Goal: Task Accomplishment & Management: Use online tool/utility

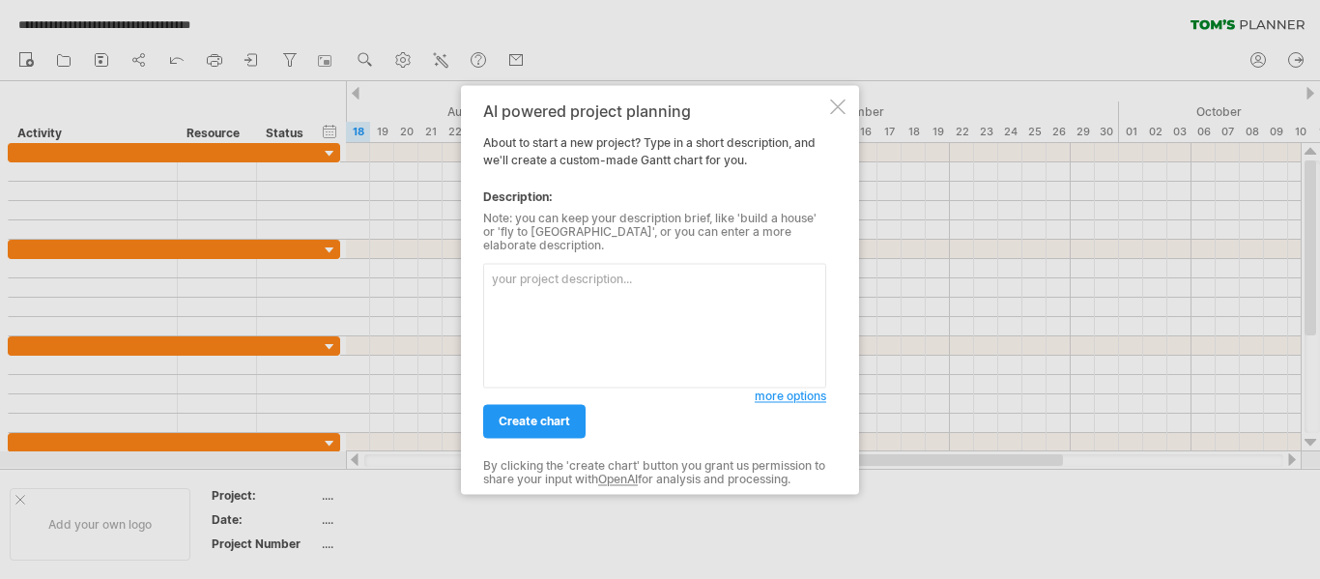
click at [582, 320] on textarea at bounding box center [654, 325] width 343 height 125
click at [757, 392] on span "more options" at bounding box center [791, 396] width 72 height 14
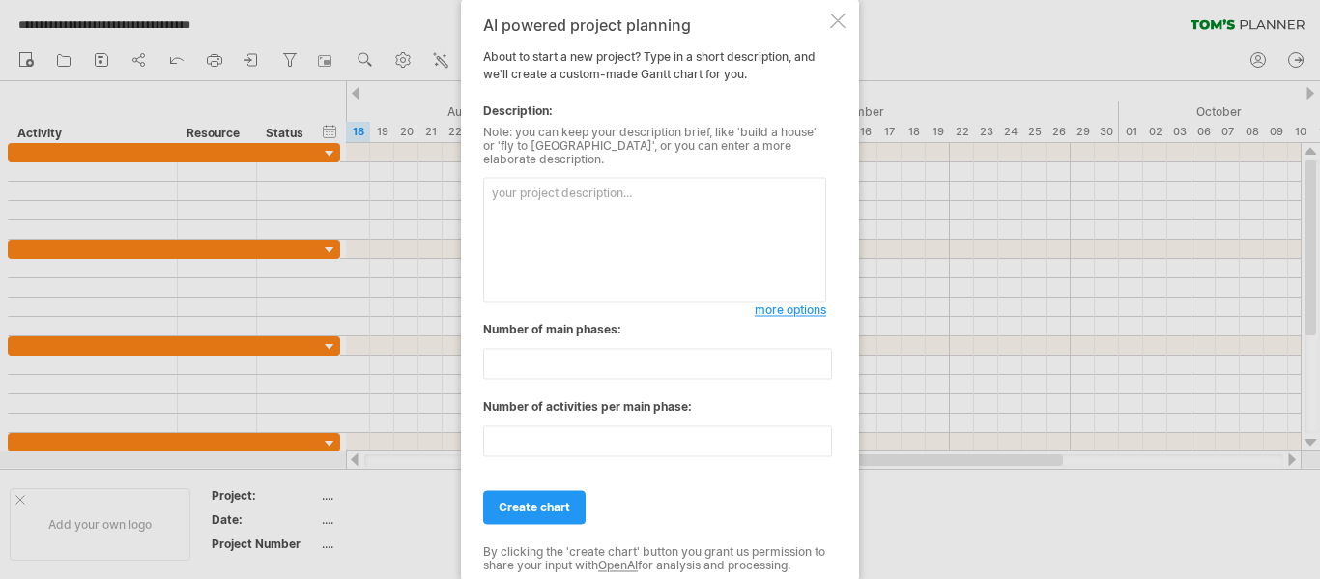
click at [652, 228] on textarea at bounding box center [654, 239] width 343 height 125
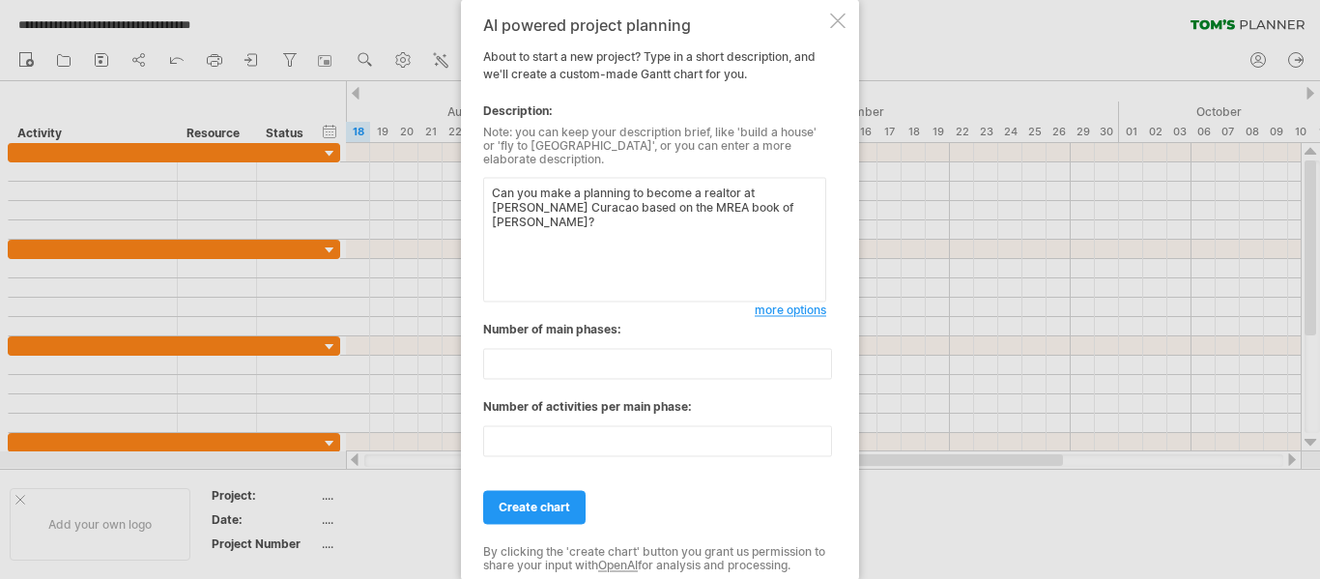
type textarea "Can you make a planning to become a realtor at [PERSON_NAME] Curacao based on t…"
click at [561, 518] on div "AI powered project planning About to start a new project? Type in a short descr…" at bounding box center [654, 289] width 343 height 546
click at [545, 490] on link "create chart" at bounding box center [534, 507] width 102 height 34
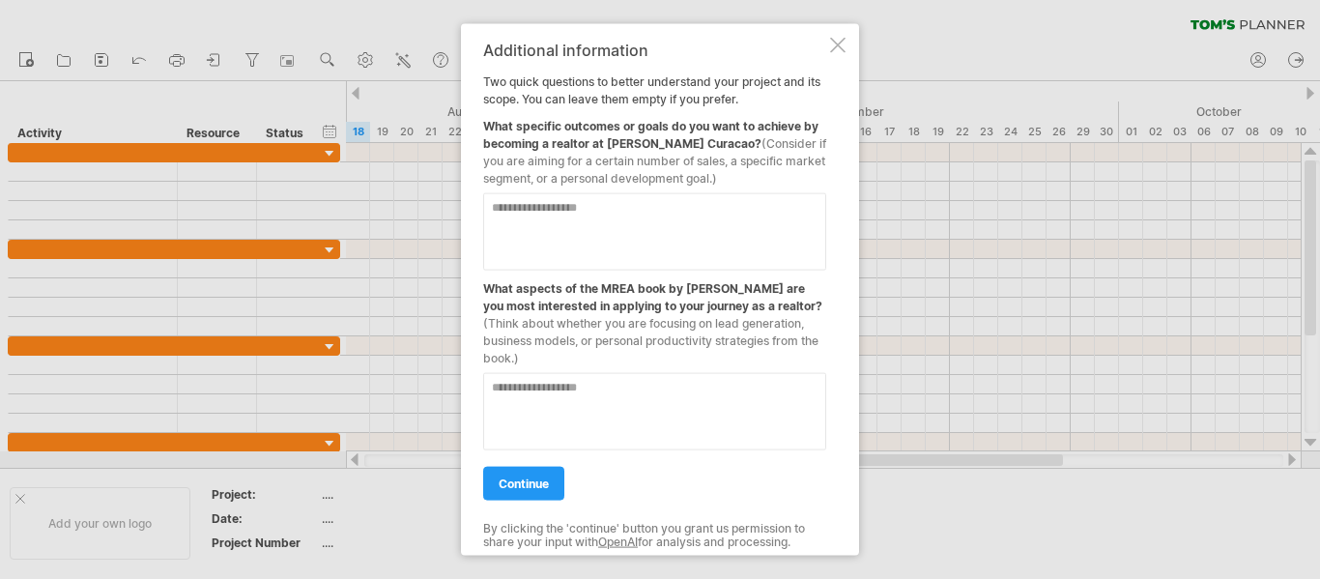
click at [656, 235] on textarea at bounding box center [654, 230] width 343 height 77
type textarea "**********"
click at [727, 374] on textarea at bounding box center [654, 410] width 343 height 77
type textarea "**********"
click at [506, 478] on span "continue" at bounding box center [524, 483] width 50 height 14
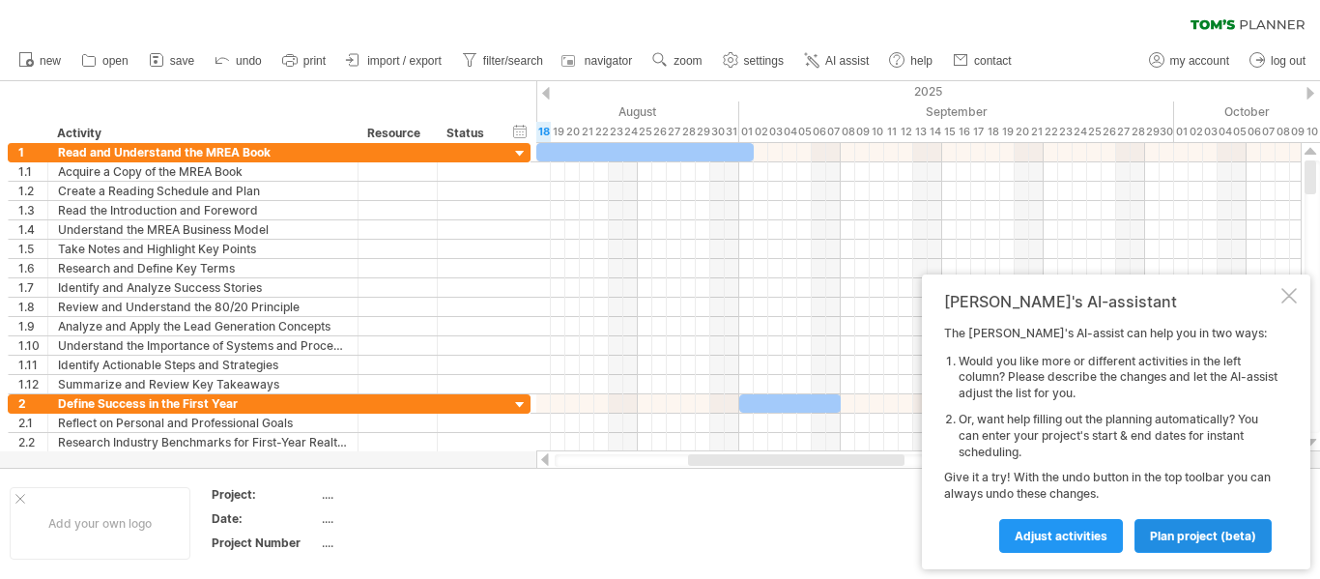
click at [1200, 539] on span "plan project (beta)" at bounding box center [1203, 536] width 106 height 14
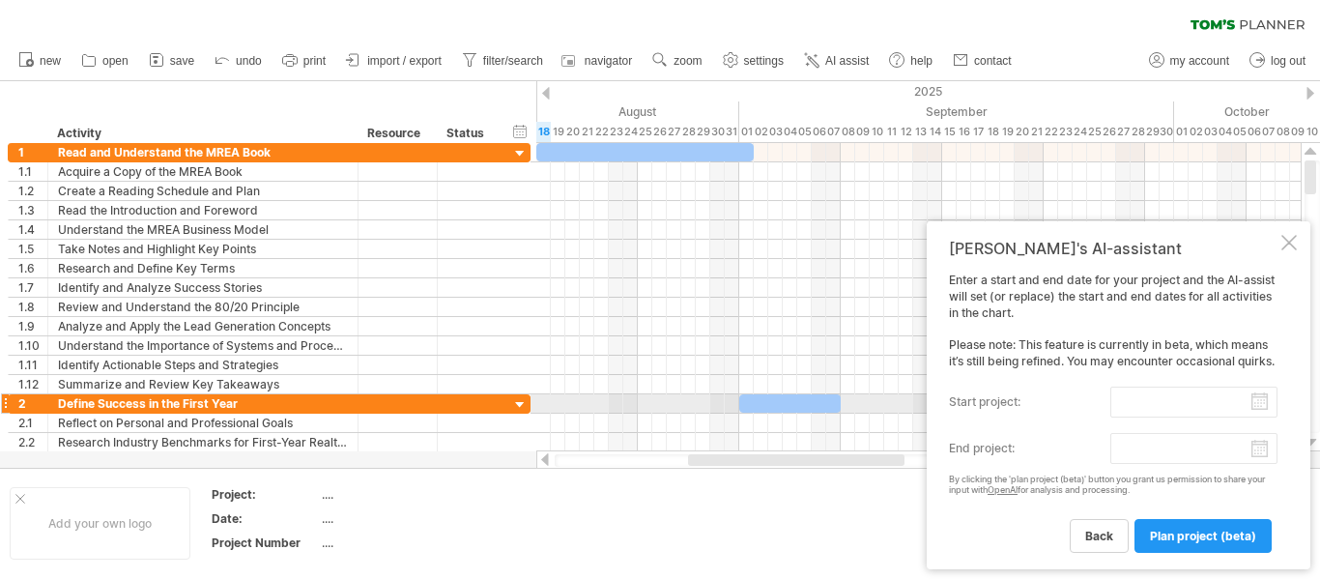
click at [1250, 403] on input "start project:" at bounding box center [1194, 402] width 167 height 31
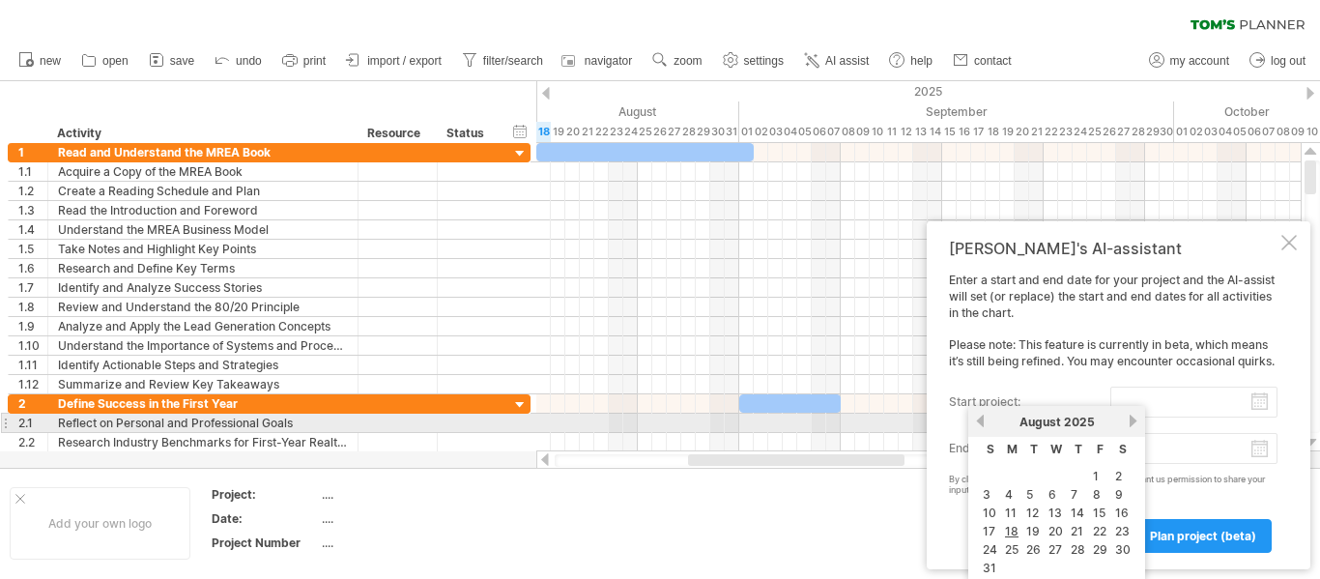
click at [1131, 420] on link "next" at bounding box center [1133, 421] width 14 height 14
click at [989, 425] on div "[DATE]" at bounding box center [1057, 422] width 140 height 14
click at [982, 421] on link "previous" at bounding box center [980, 421] width 14 height 14
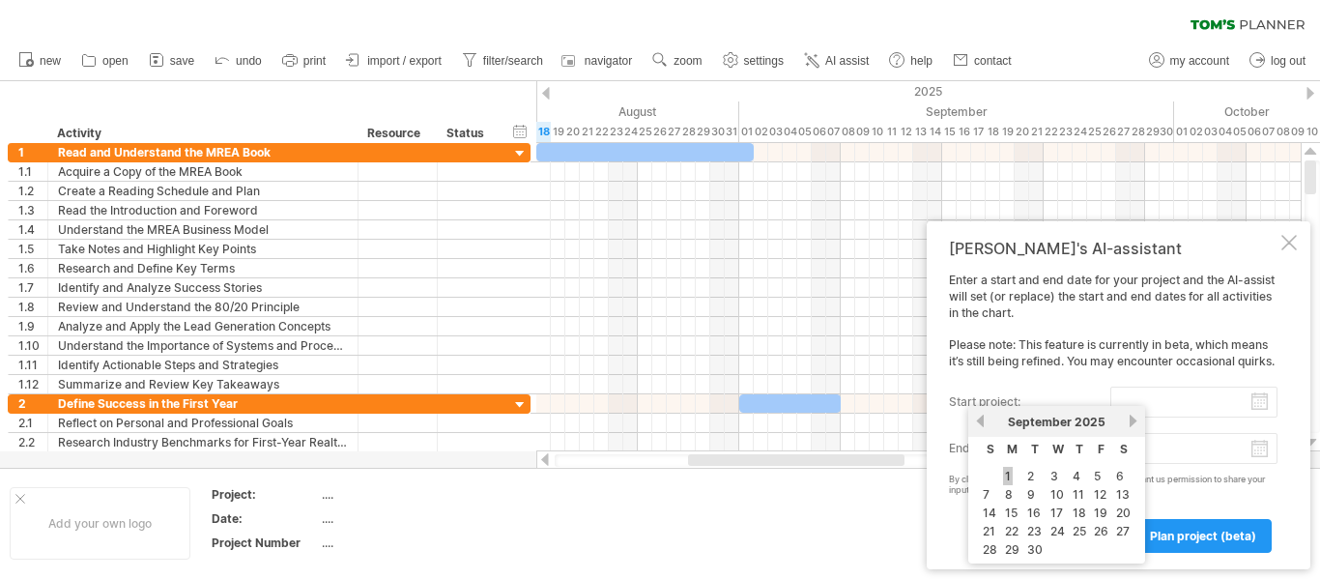
click at [1006, 476] on link "1" at bounding box center [1008, 476] width 10 height 18
type input "********"
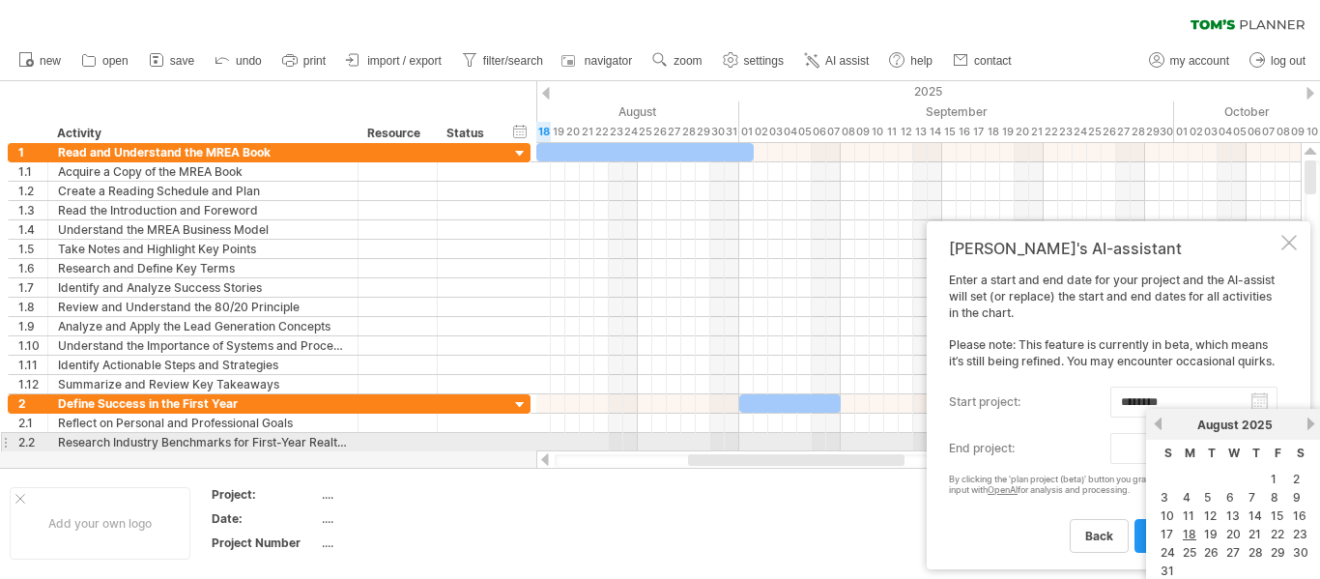
click at [1256, 449] on body "progress(100%) Trying to reach [DOMAIN_NAME] Connected again... 0% clear filter…" at bounding box center [660, 291] width 1320 height 583
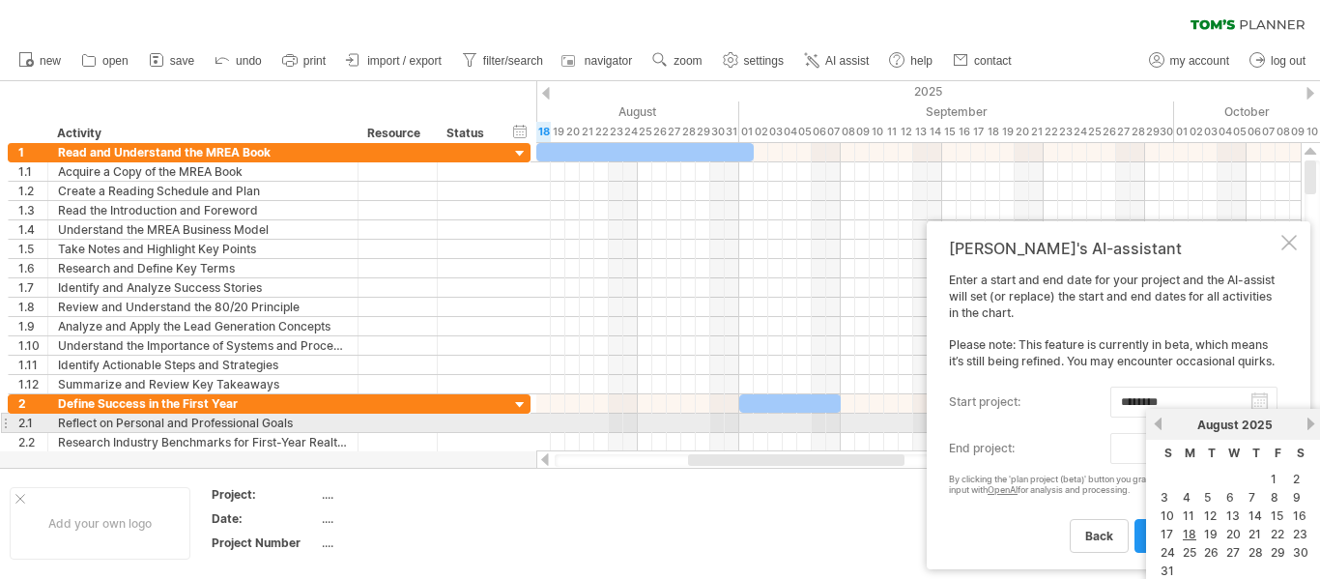
click at [1307, 427] on link "next" at bounding box center [1311, 424] width 14 height 14
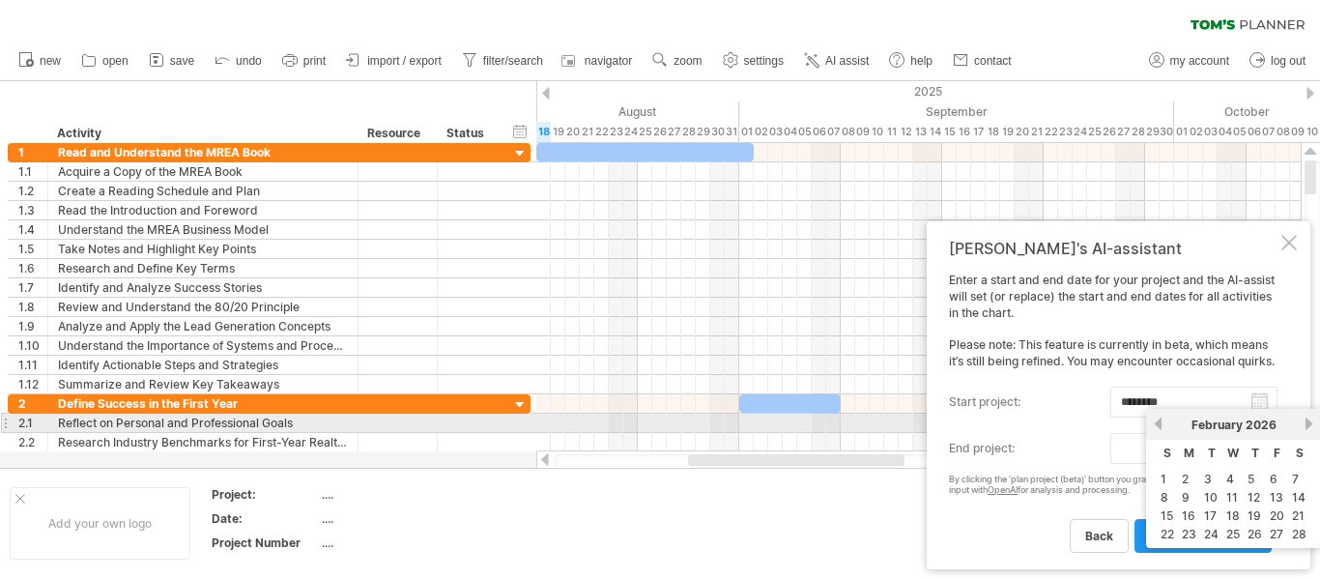
click at [1307, 427] on link "next" at bounding box center [1309, 424] width 14 height 14
click at [1307, 427] on link "next" at bounding box center [1311, 424] width 14 height 14
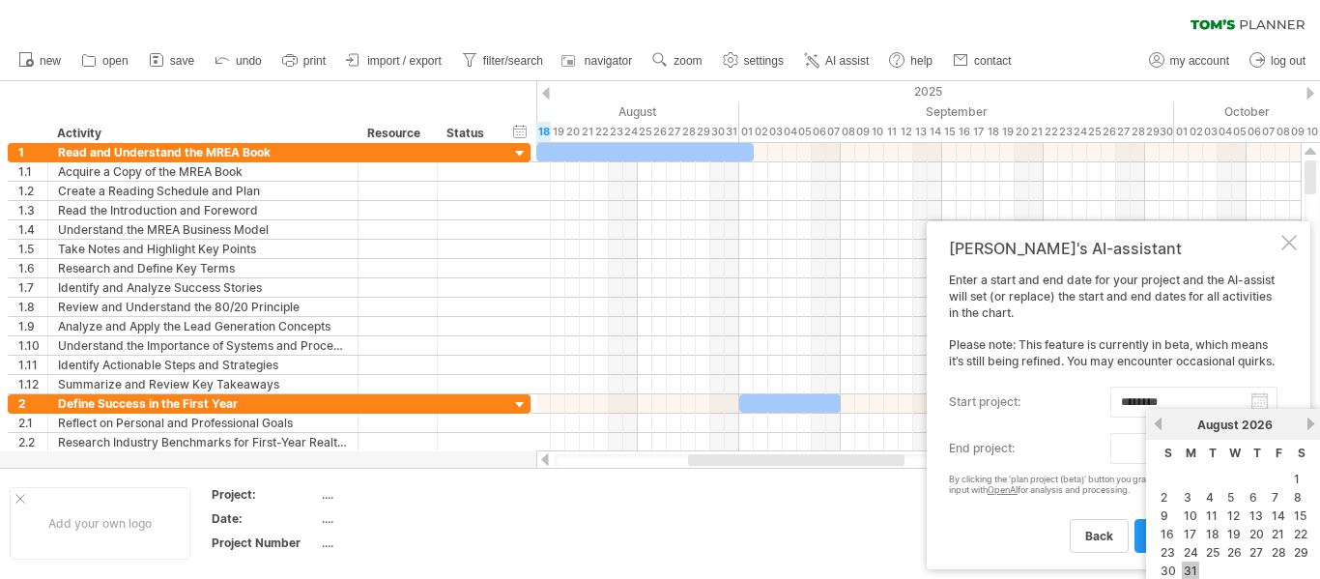
click at [1193, 570] on link "31" at bounding box center [1190, 571] width 17 height 18
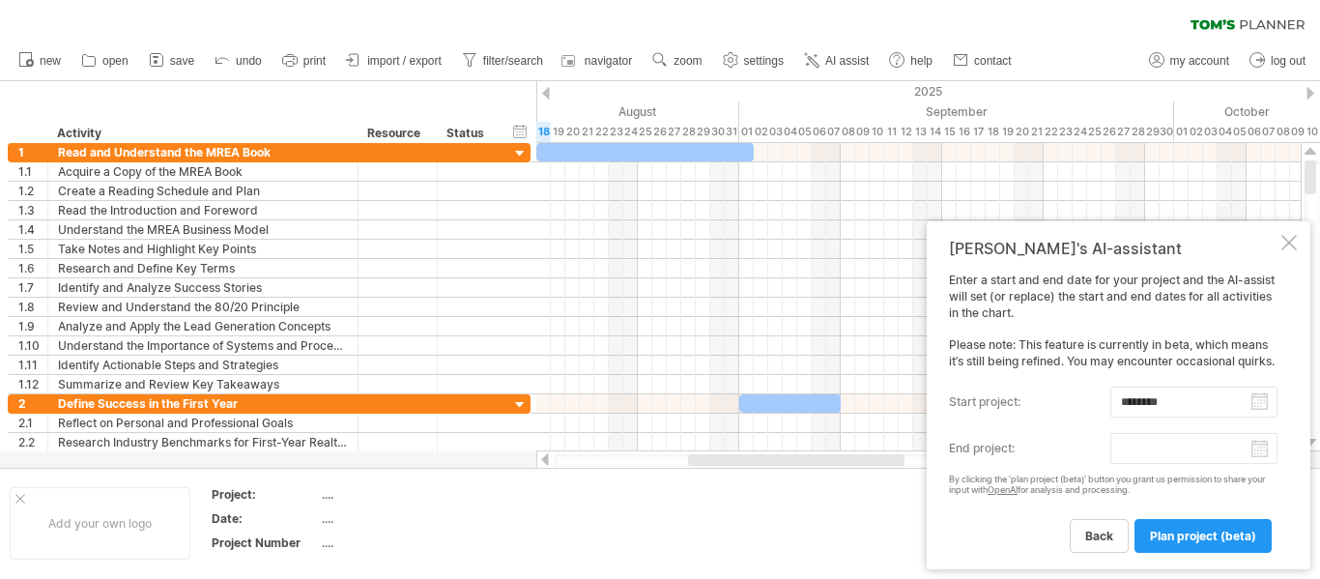
type input "********"
click at [1183, 540] on span "plan project (beta)" at bounding box center [1203, 536] width 106 height 14
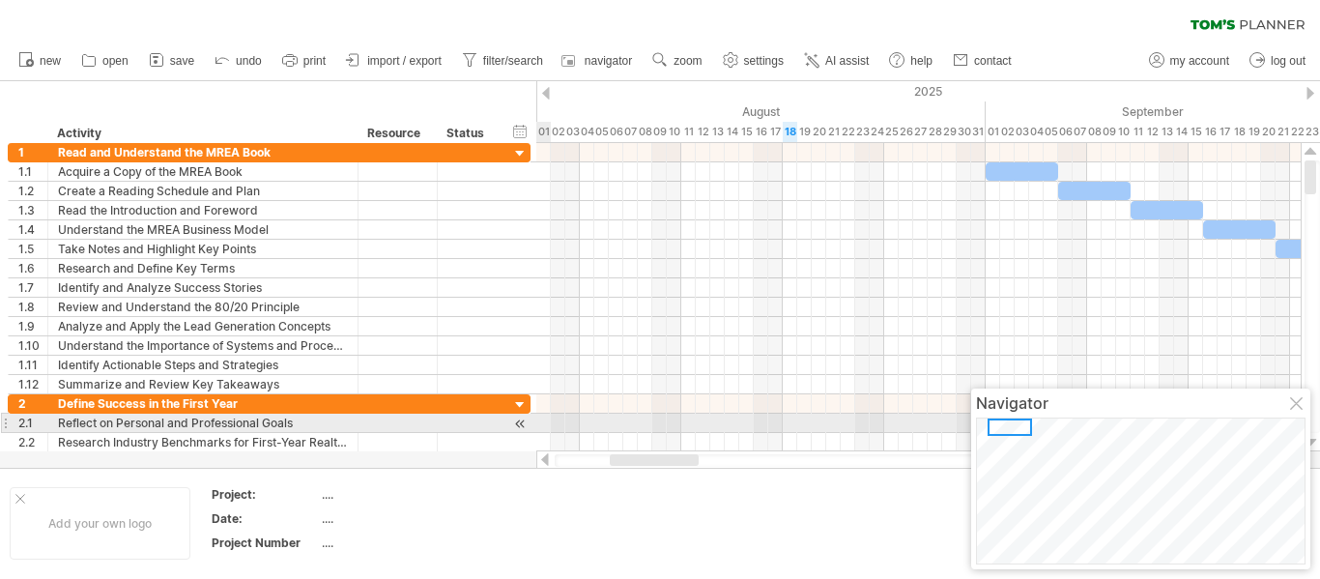
click at [1024, 426] on div at bounding box center [1010, 427] width 44 height 17
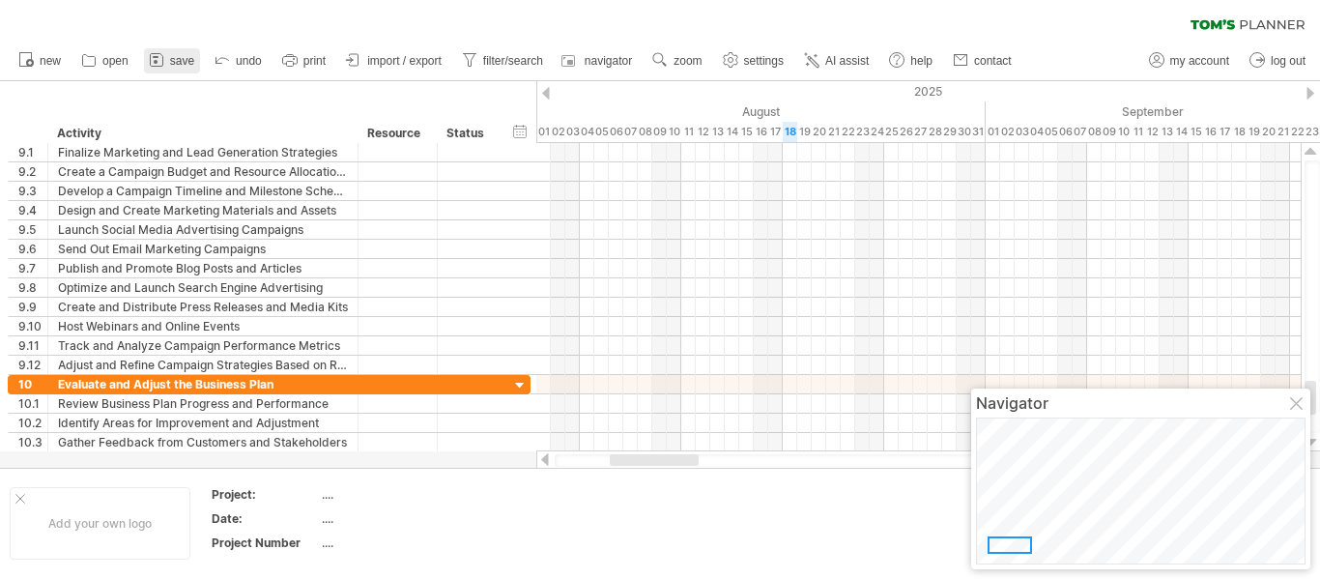
click at [185, 62] on span "save" at bounding box center [182, 61] width 24 height 14
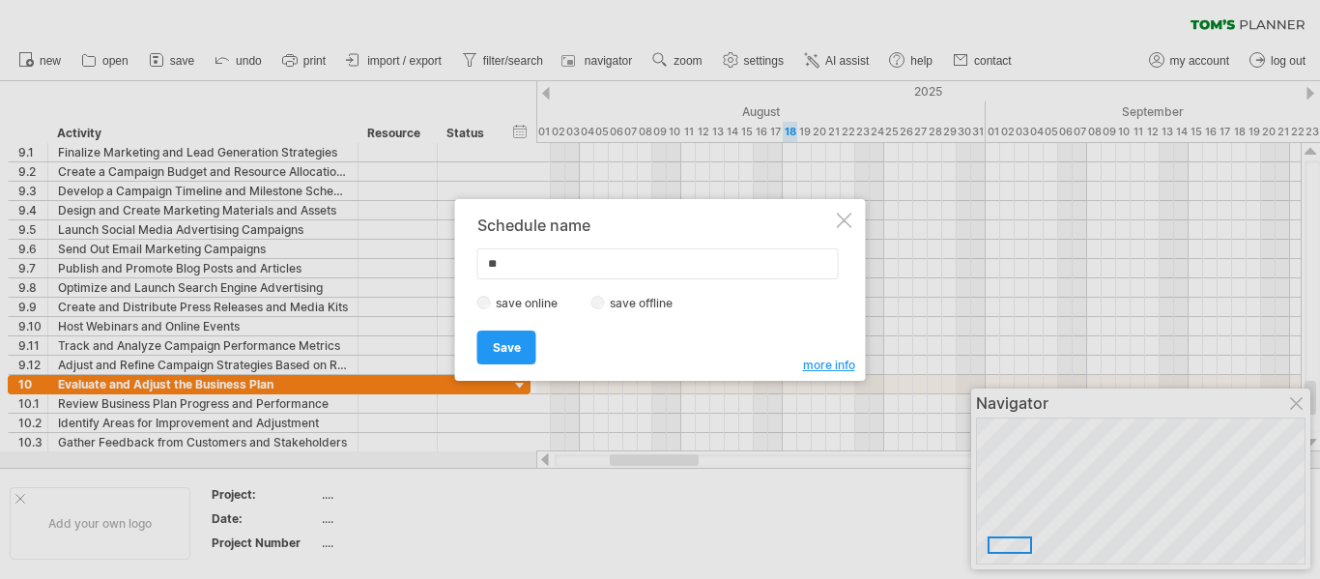
type input "*"
type input "**********"
click at [518, 341] on span "Save" at bounding box center [507, 347] width 28 height 14
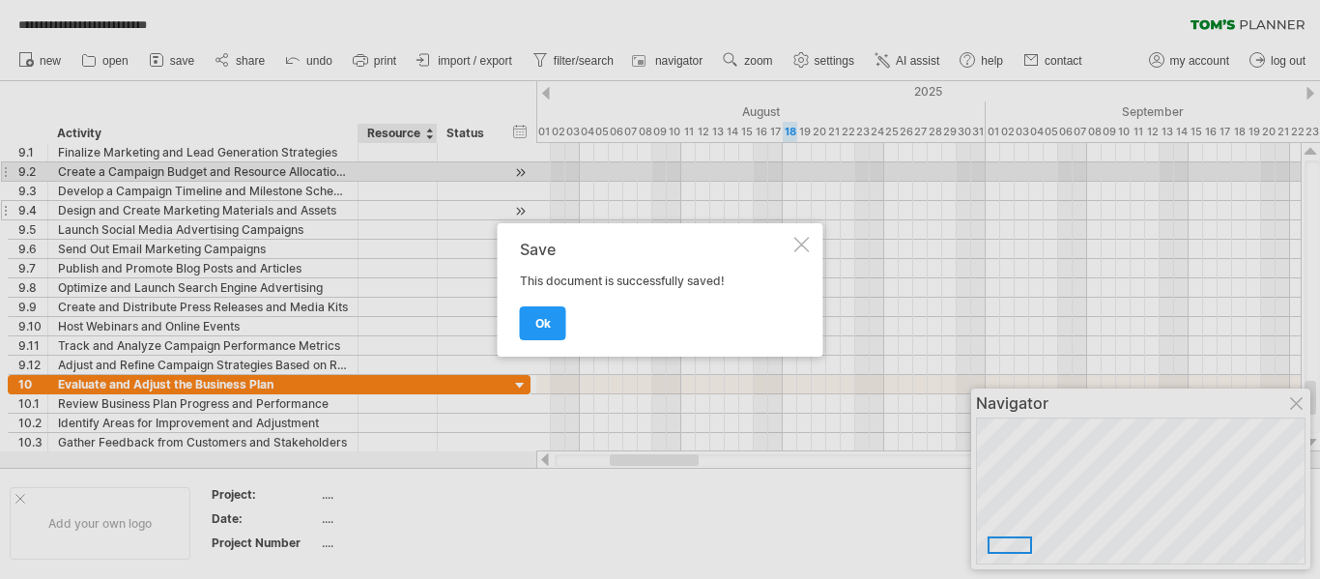
drag, startPoint x: 554, startPoint y: 310, endPoint x: 503, endPoint y: 209, distance: 113.7
click at [551, 310] on link "ok" at bounding box center [543, 323] width 46 height 34
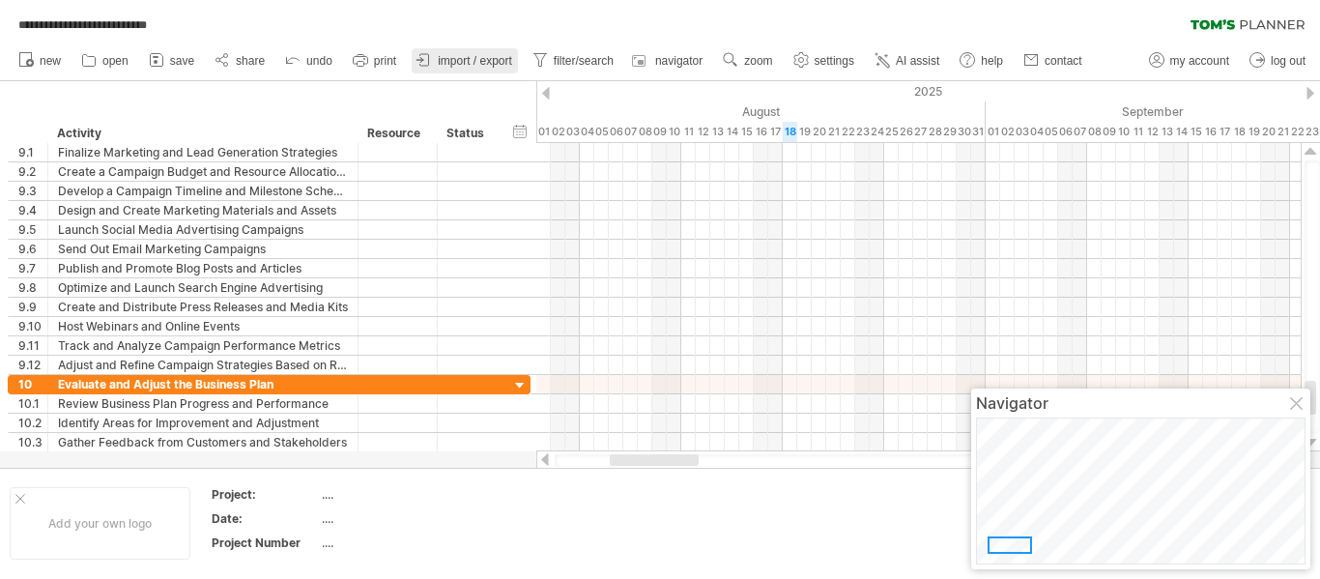
click at [476, 62] on span "import / export" at bounding box center [475, 61] width 74 height 14
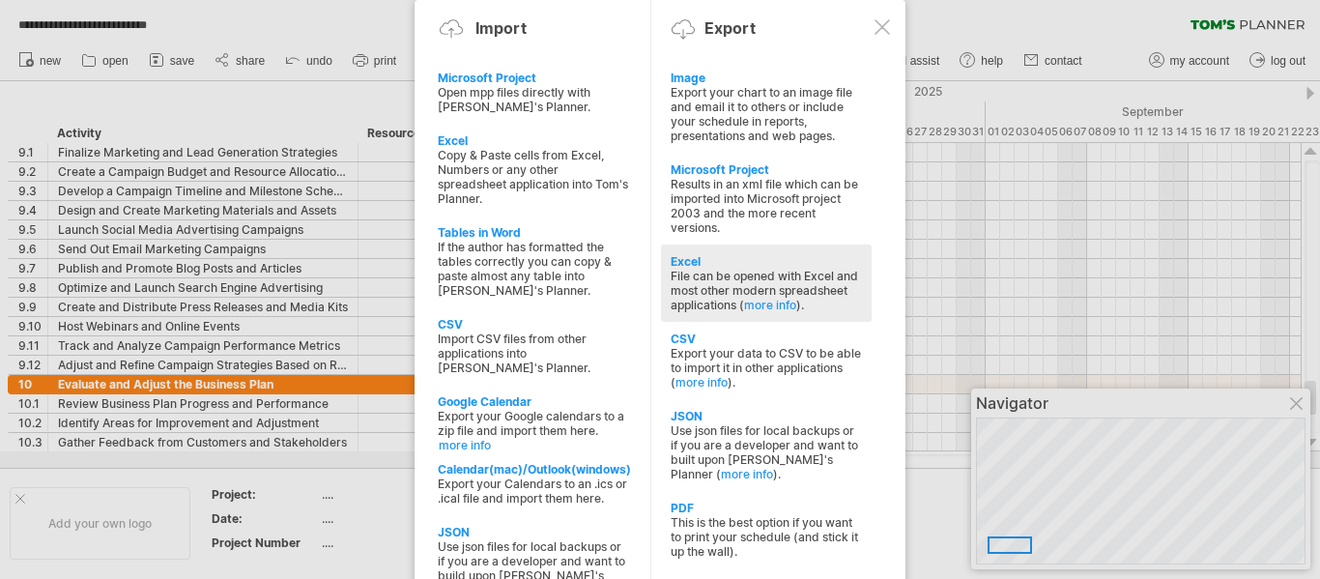
click at [750, 273] on div "File can be opened with Excel and most other modern spreadsheet applications ( …" at bounding box center [766, 290] width 191 height 43
